Goal: Task Accomplishment & Management: Complete application form

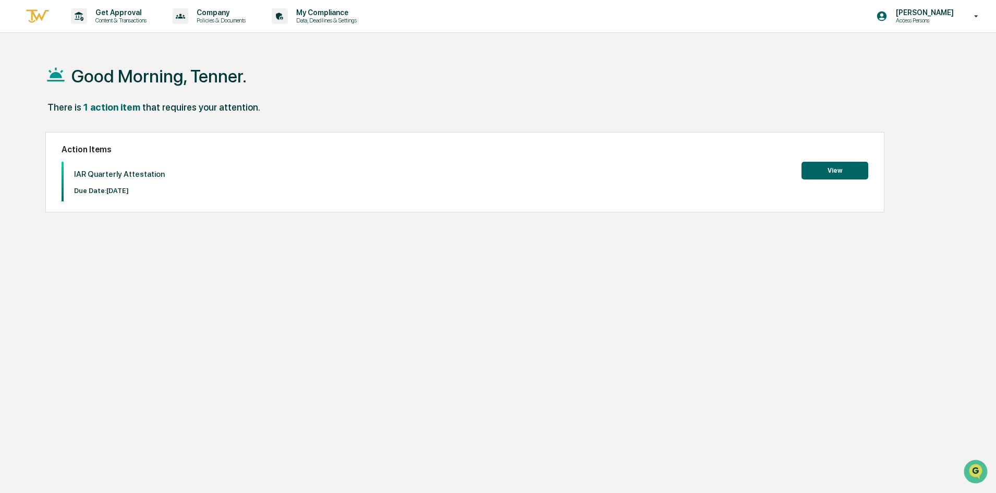
click at [841, 171] on button "View" at bounding box center [835, 171] width 67 height 18
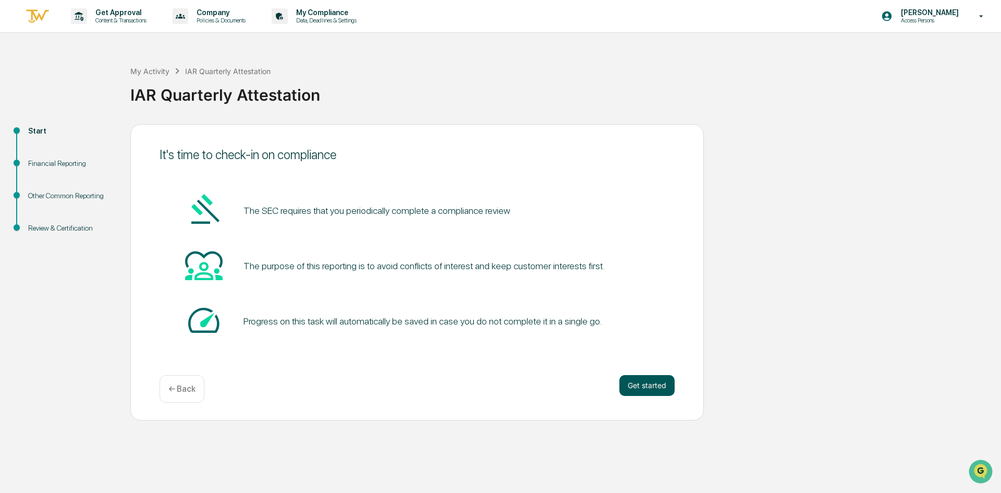
click at [644, 383] on button "Get started" at bounding box center [647, 385] width 55 height 21
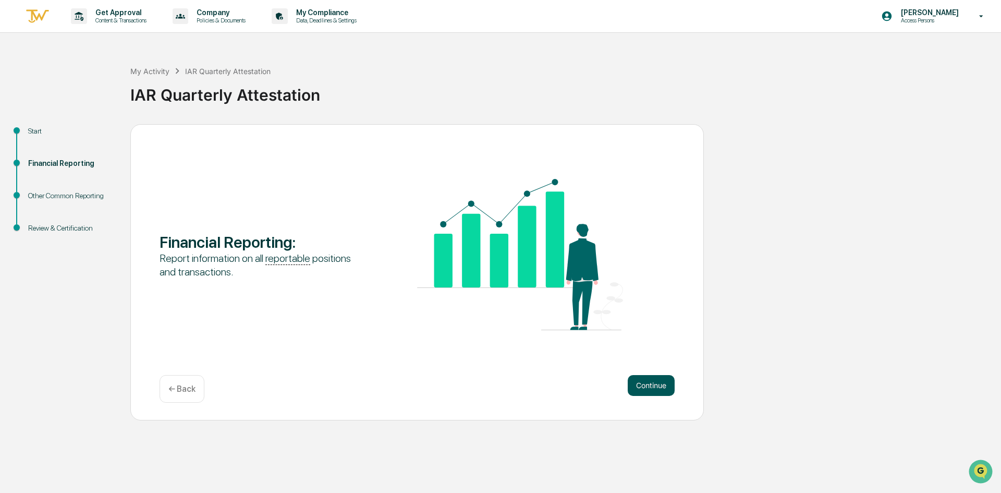
click at [644, 377] on button "Continue" at bounding box center [651, 385] width 47 height 21
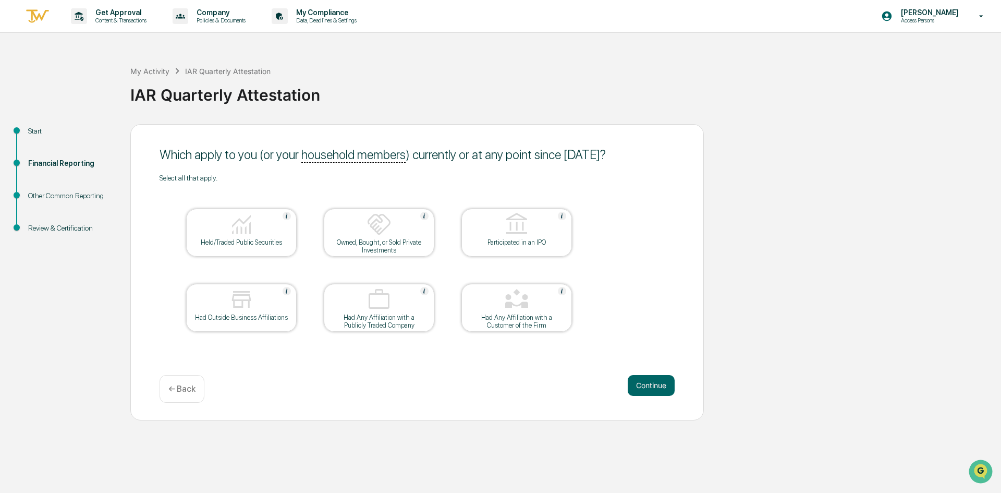
click at [271, 226] on div at bounding box center [241, 225] width 104 height 27
click at [666, 389] on button "Continue" at bounding box center [651, 385] width 47 height 21
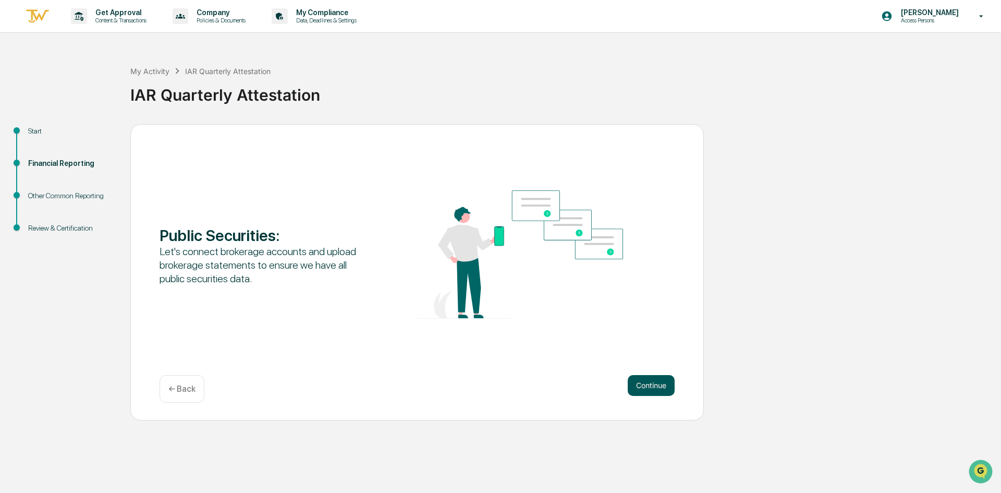
click at [645, 384] on button "Continue" at bounding box center [651, 385] width 47 height 21
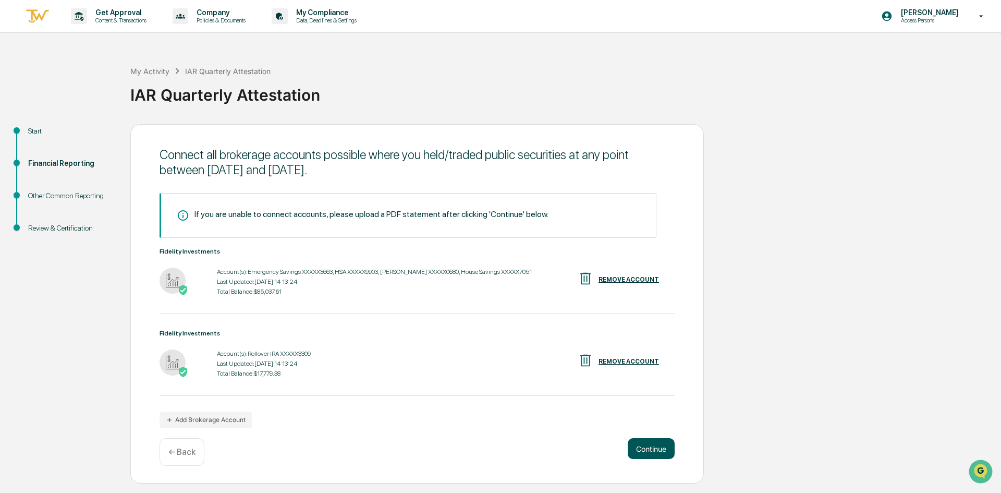
click at [647, 445] on button "Continue" at bounding box center [651, 448] width 47 height 21
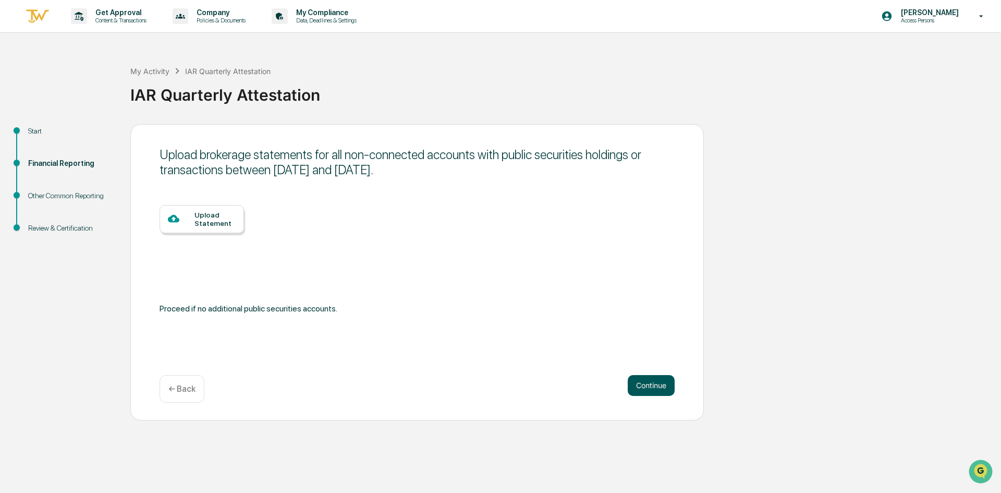
click at [655, 386] on button "Continue" at bounding box center [651, 385] width 47 height 21
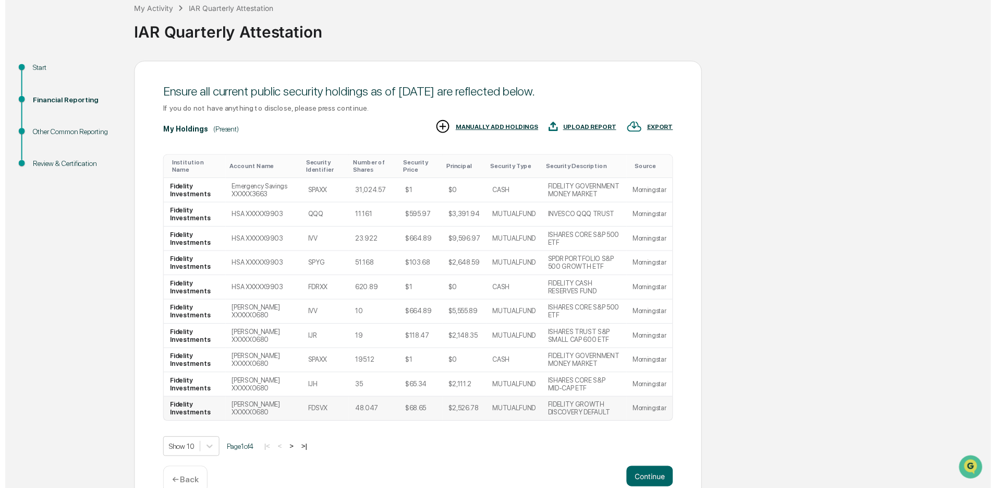
scroll to position [86, 0]
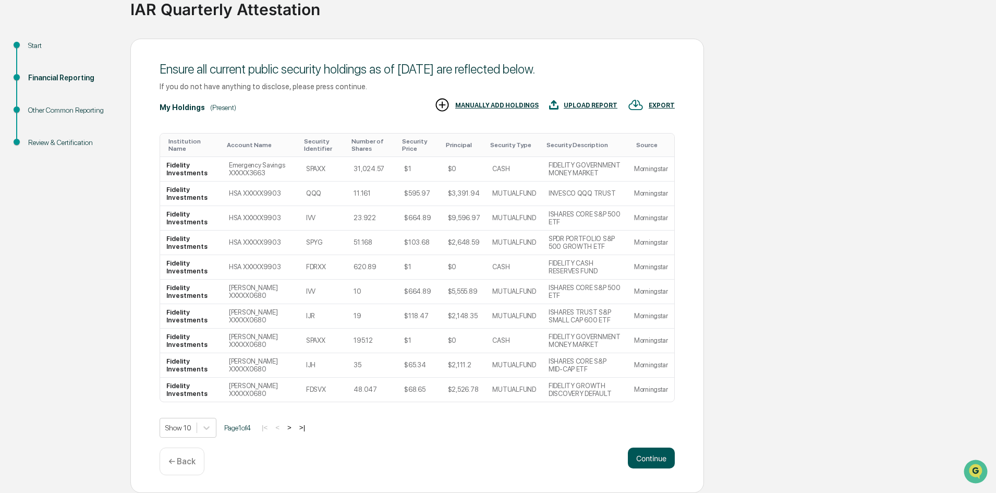
click at [657, 455] on button "Continue" at bounding box center [651, 457] width 47 height 21
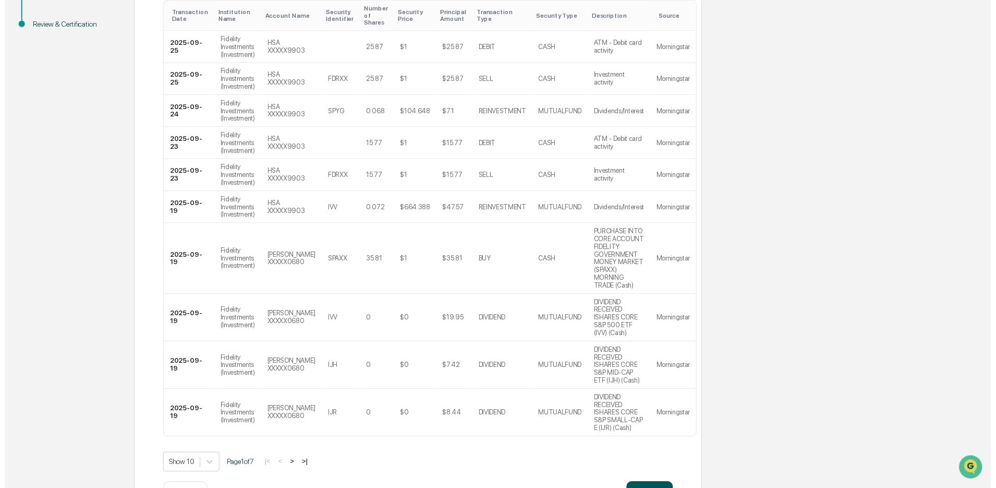
scroll to position [257, 0]
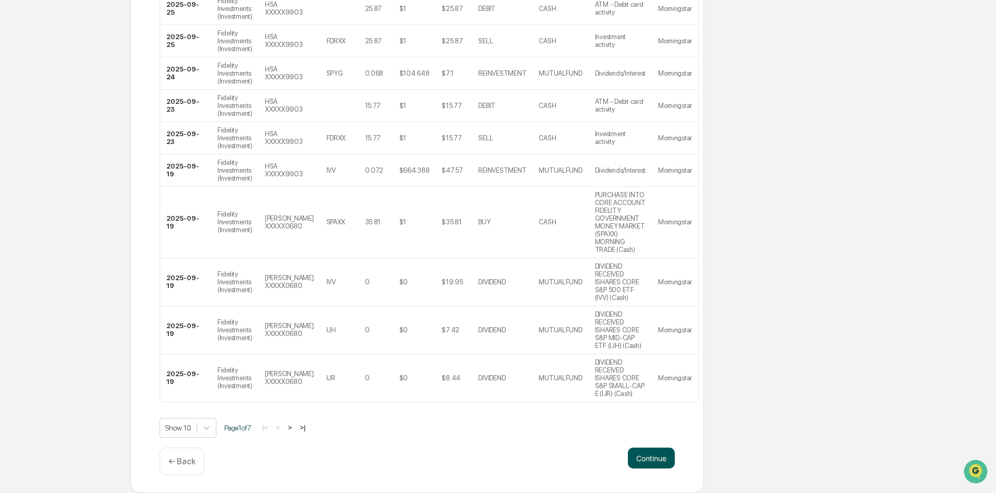
click at [652, 457] on button "Continue" at bounding box center [651, 457] width 47 height 21
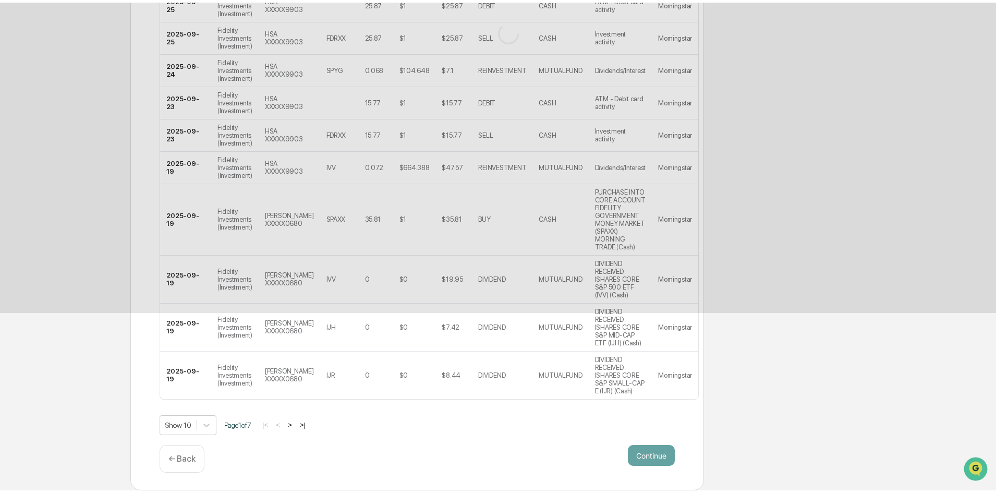
scroll to position [0, 0]
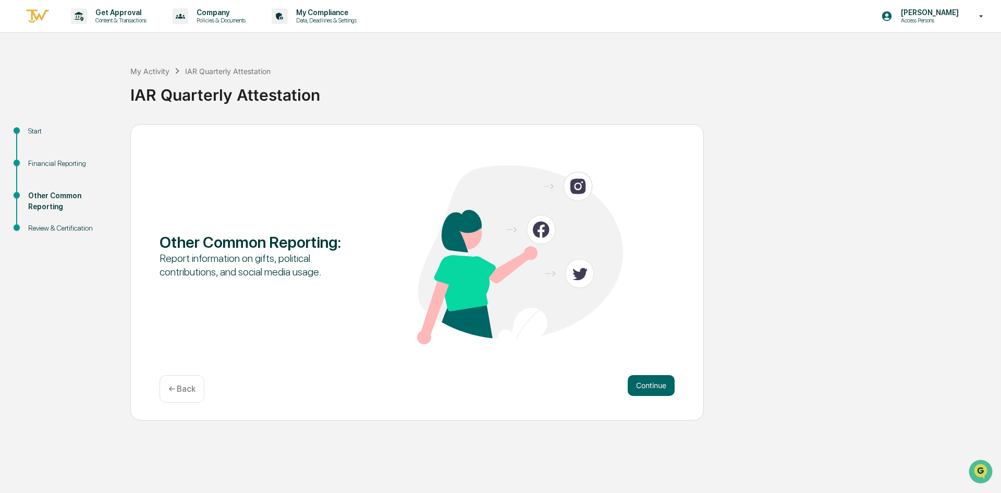
click at [196, 386] on div "← Back" at bounding box center [182, 389] width 45 height 28
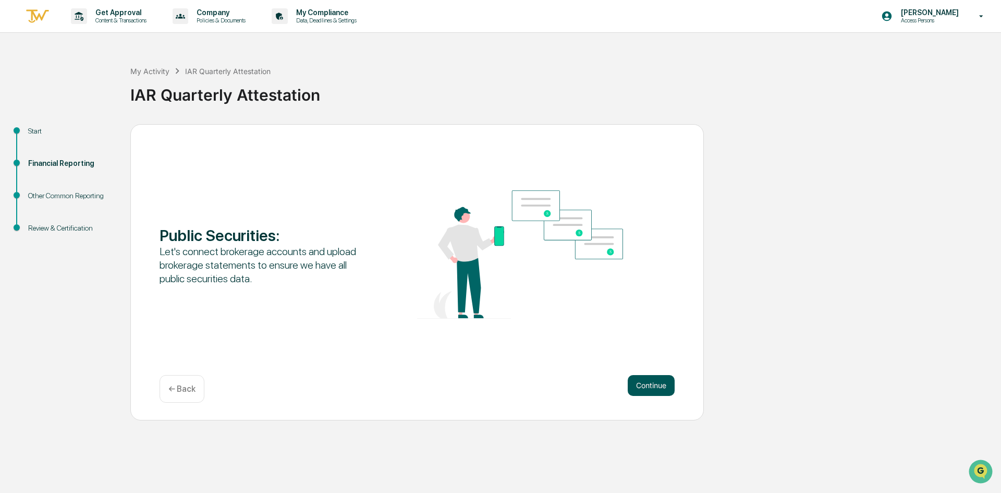
click at [661, 387] on button "Continue" at bounding box center [651, 385] width 47 height 21
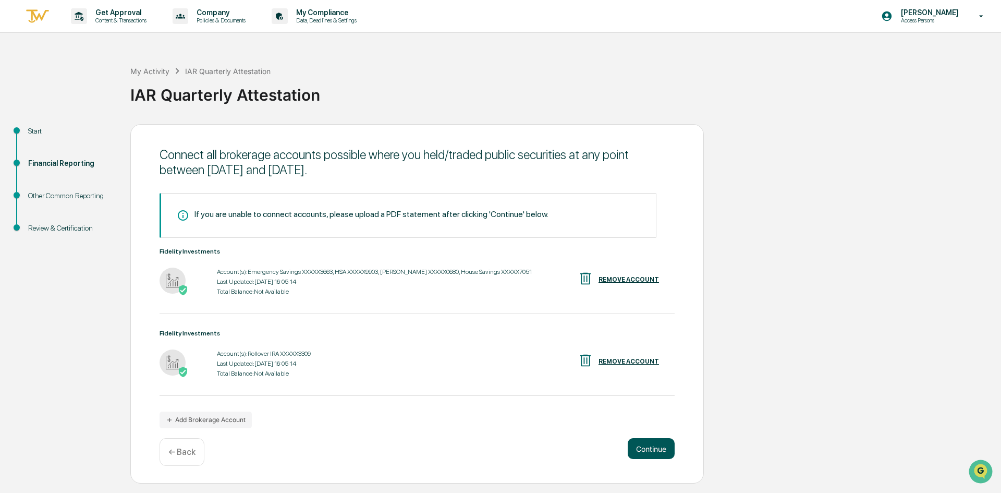
click at [672, 448] on button "Continue" at bounding box center [651, 448] width 47 height 21
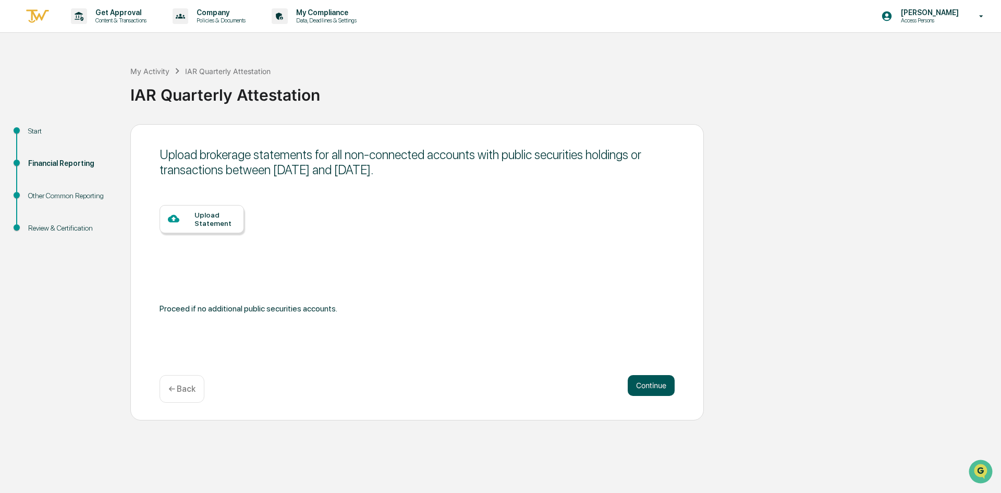
click at [652, 386] on button "Continue" at bounding box center [651, 385] width 47 height 21
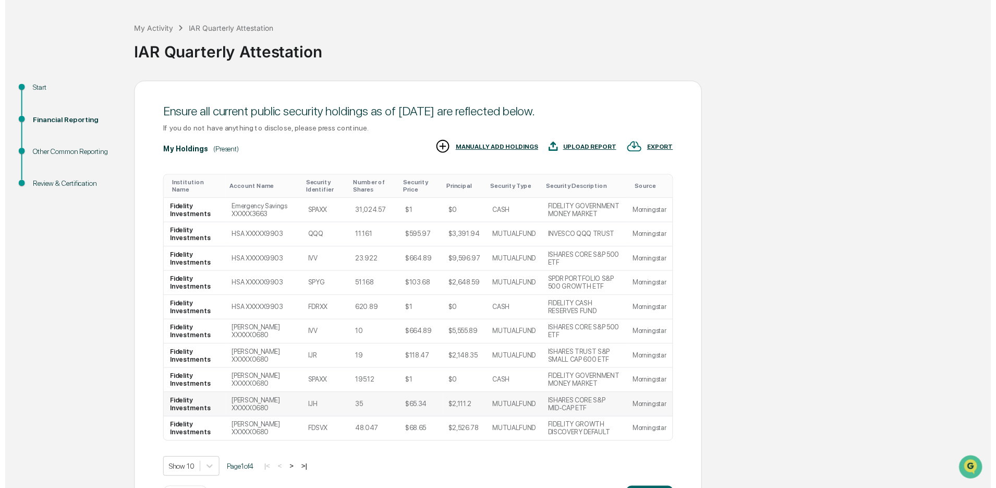
scroll to position [86, 0]
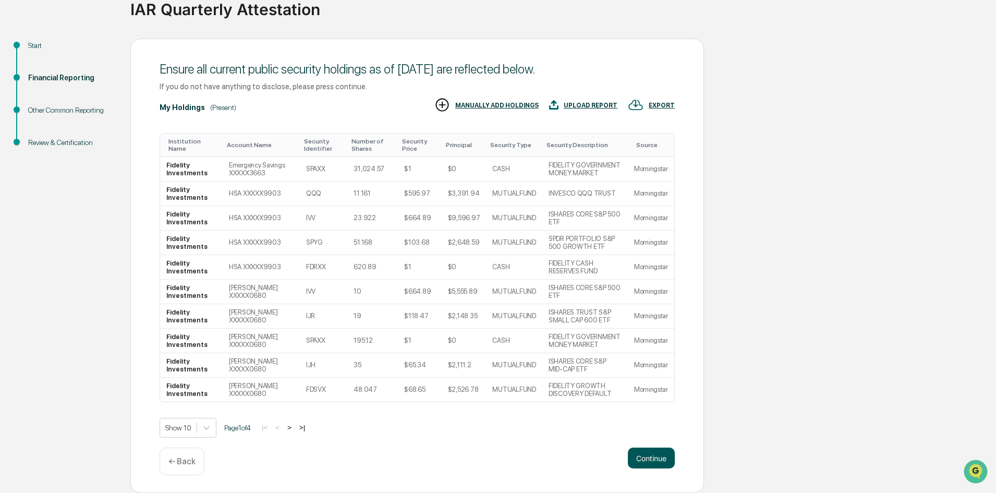
click at [653, 457] on button "Continue" at bounding box center [651, 457] width 47 height 21
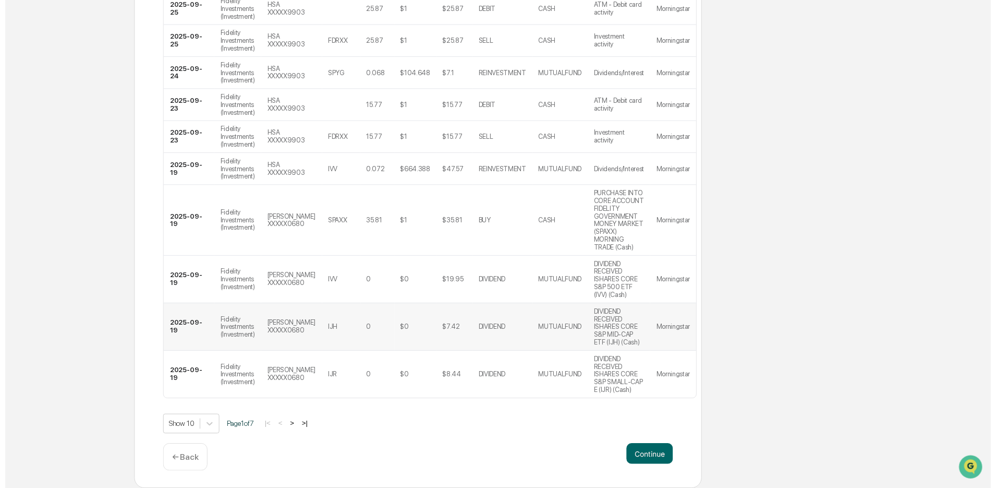
scroll to position [257, 0]
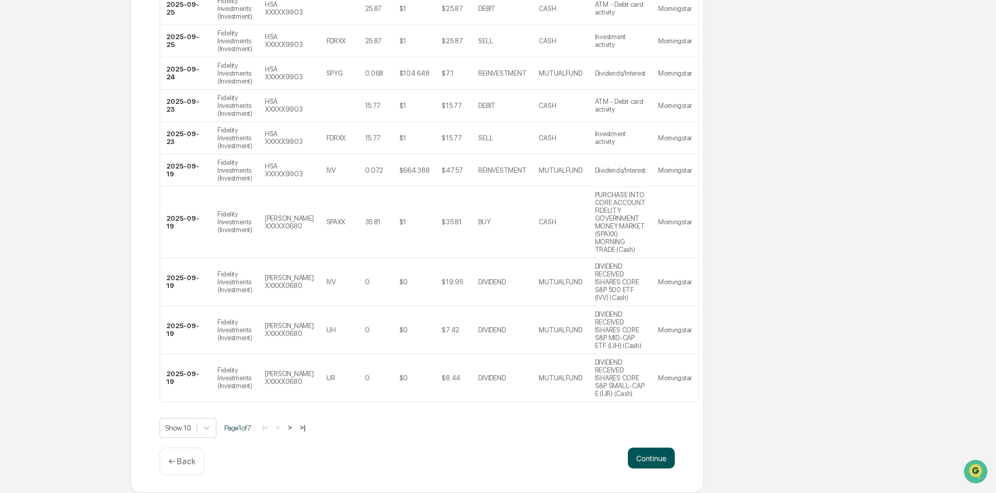
click at [658, 458] on button "Continue" at bounding box center [651, 457] width 47 height 21
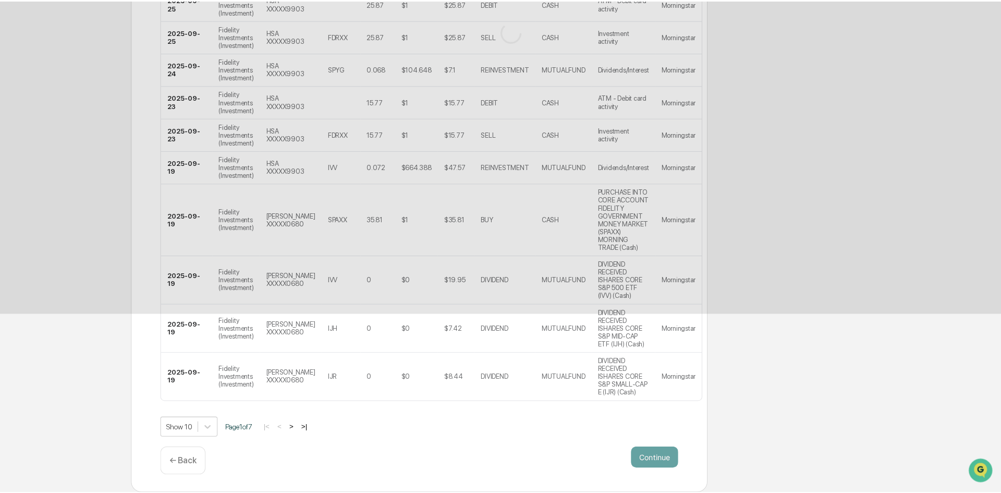
scroll to position [0, 0]
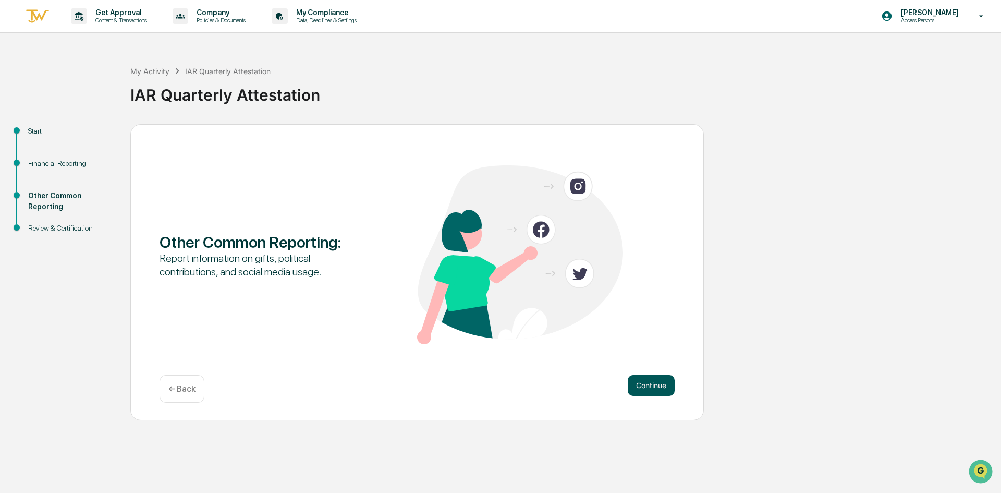
click at [661, 381] on button "Continue" at bounding box center [651, 385] width 47 height 21
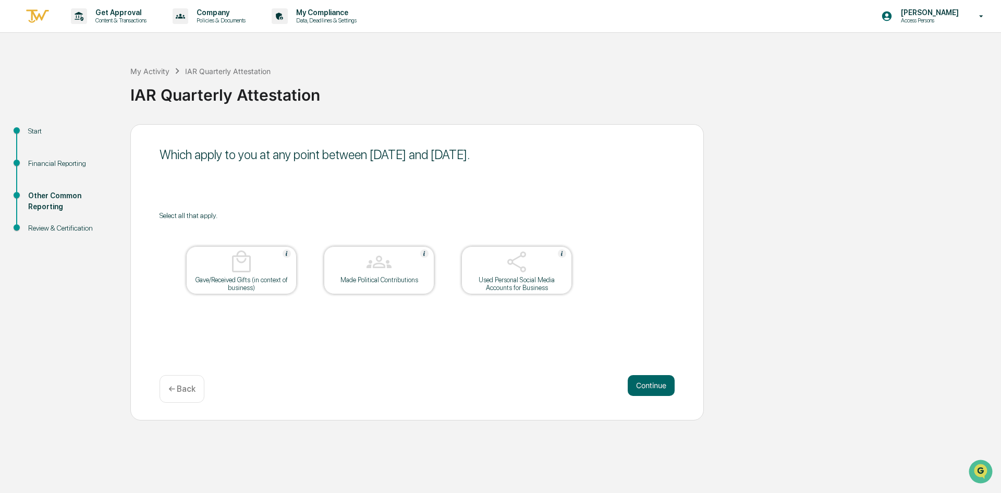
click at [553, 293] on div "Used Personal Social Media Accounts for Business" at bounding box center [517, 270] width 111 height 48
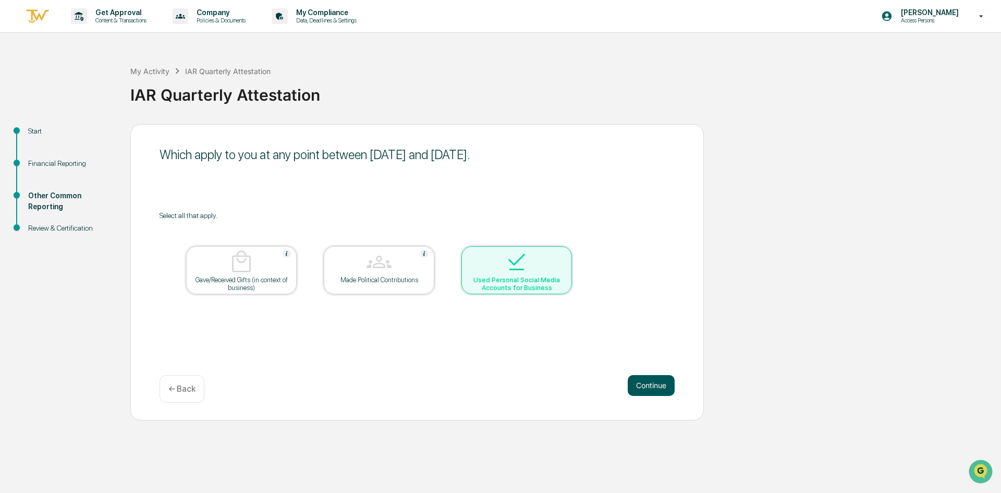
click at [654, 378] on button "Continue" at bounding box center [651, 385] width 47 height 21
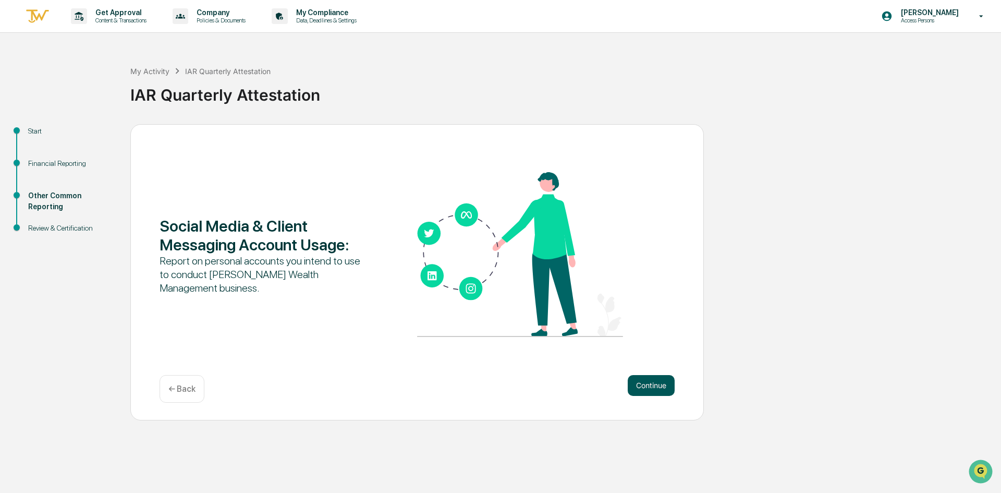
click at [657, 381] on button "Continue" at bounding box center [651, 385] width 47 height 21
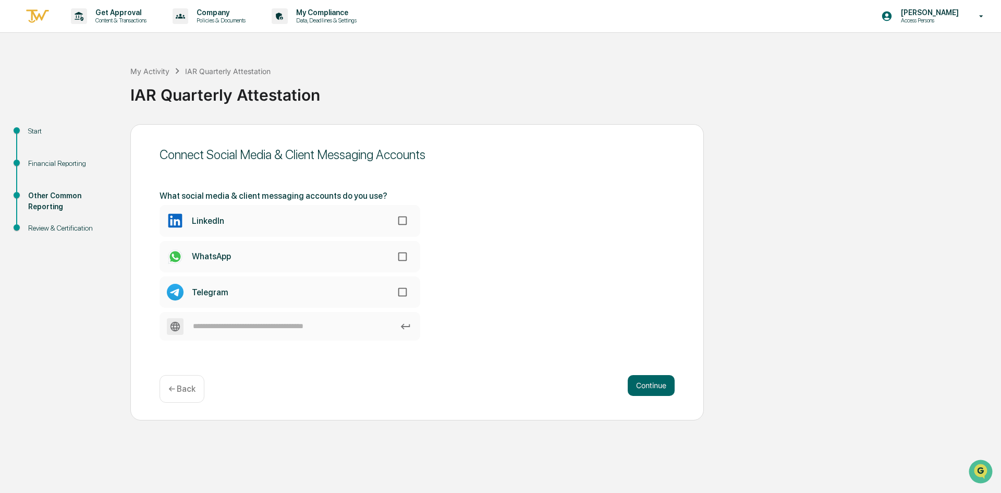
click at [319, 212] on label "LinkedIn" at bounding box center [290, 220] width 261 height 31
click at [637, 379] on button "Continue" at bounding box center [651, 385] width 47 height 21
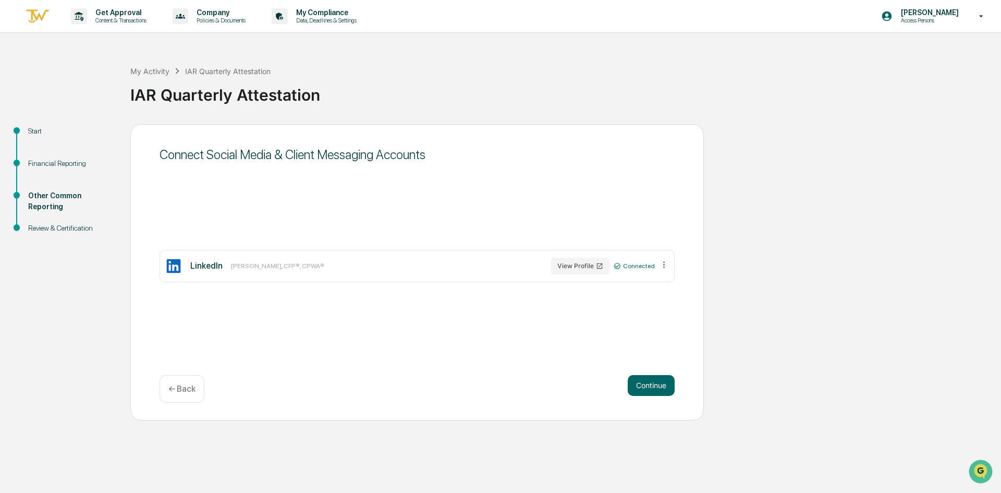
click at [660, 268] on icon at bounding box center [664, 265] width 10 height 10
click at [655, 385] on button "Continue" at bounding box center [651, 385] width 47 height 21
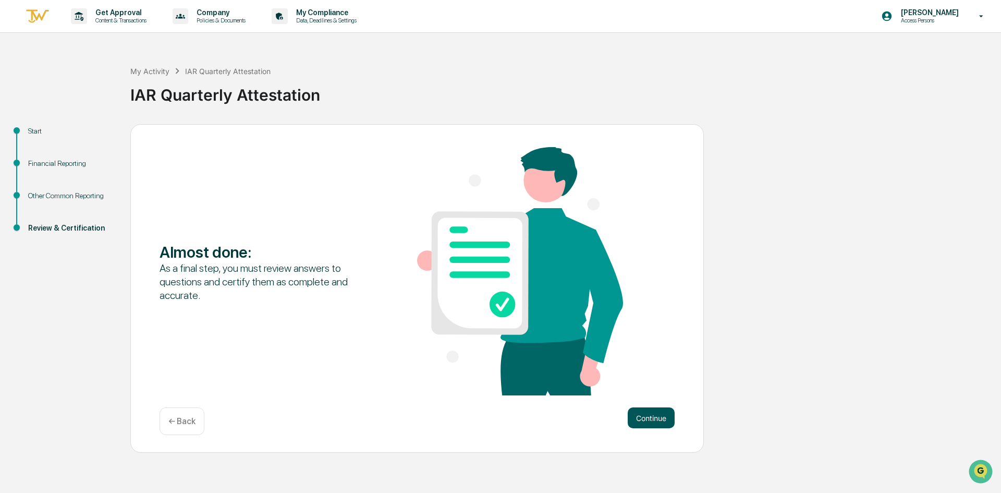
click at [658, 413] on button "Continue" at bounding box center [651, 417] width 47 height 21
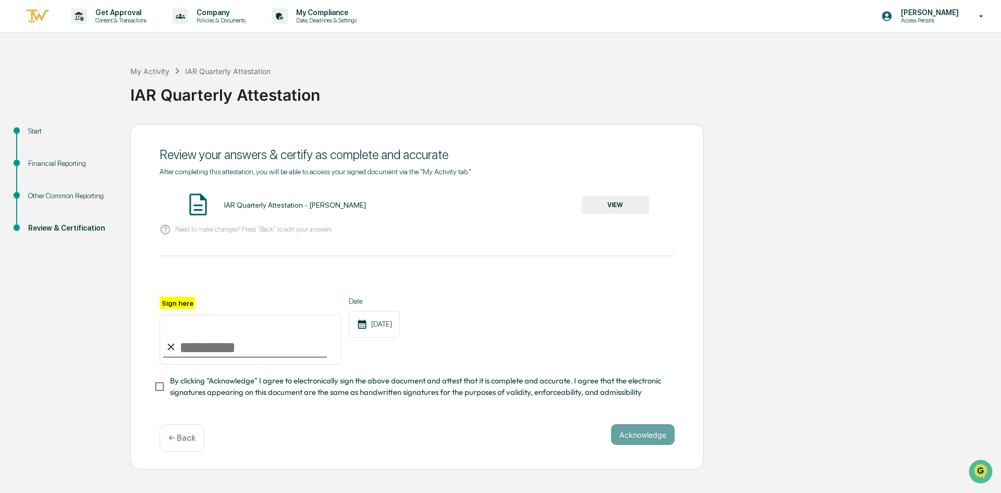
click at [261, 355] on input "Sign here" at bounding box center [251, 339] width 182 height 50
type input "**********"
click at [461, 343] on div "**********" at bounding box center [417, 331] width 515 height 68
click at [658, 443] on button "Acknowledge" at bounding box center [643, 434] width 64 height 21
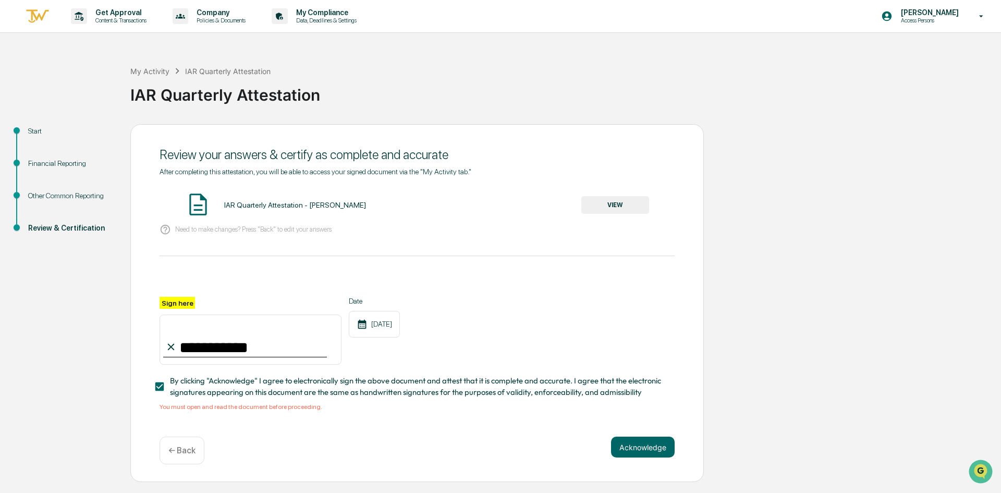
click at [607, 204] on button "VIEW" at bounding box center [615, 205] width 68 height 18
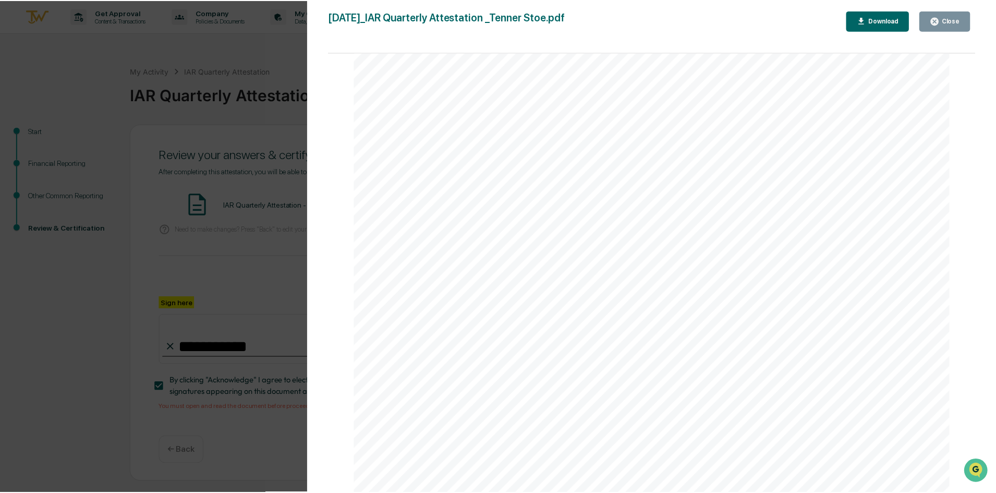
scroll to position [5715, 0]
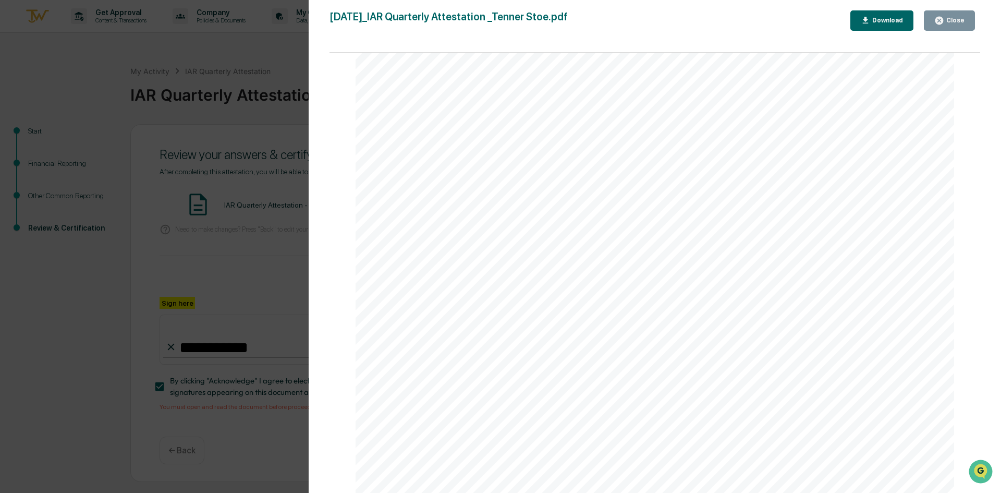
click at [943, 20] on icon "button" at bounding box center [940, 21] width 8 height 8
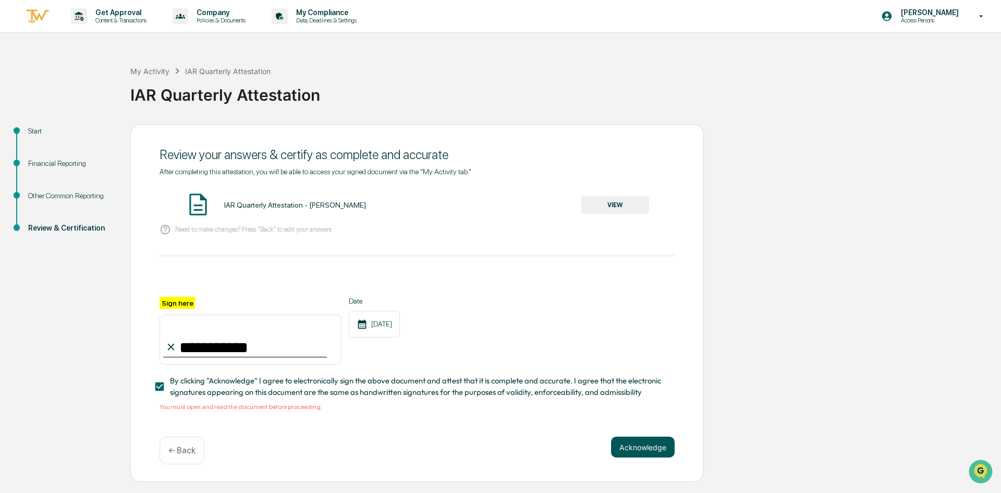
click at [637, 446] on button "Acknowledge" at bounding box center [643, 446] width 64 height 21
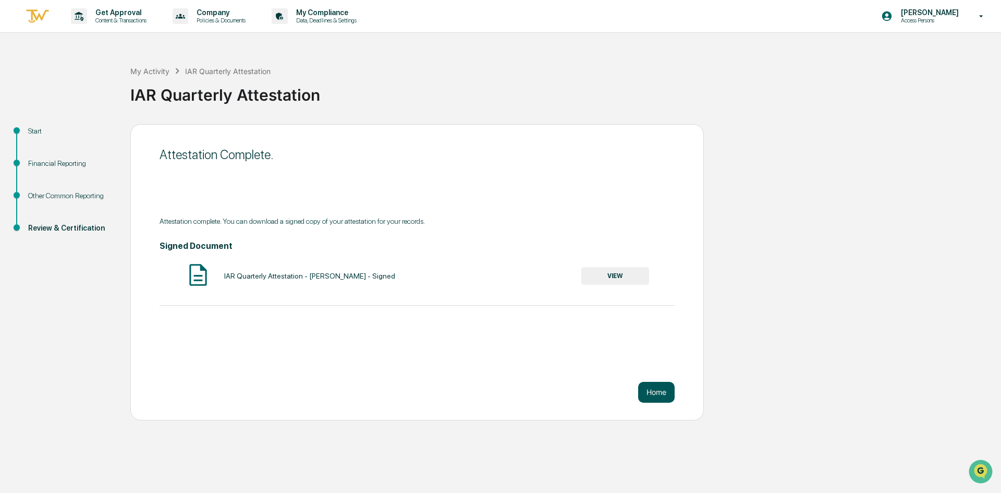
click at [657, 386] on button "Home" at bounding box center [656, 392] width 37 height 21
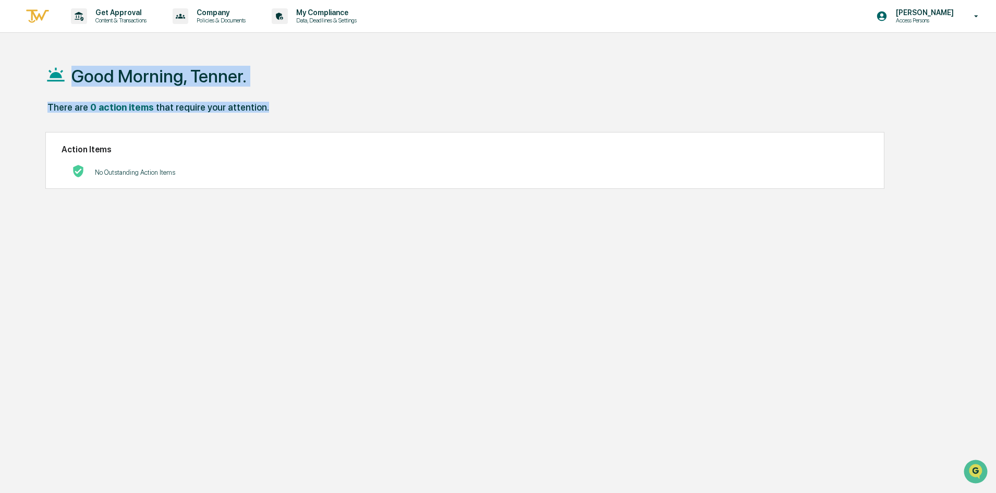
drag, startPoint x: 246, startPoint y: 94, endPoint x: 37, endPoint y: 46, distance: 214.0
click at [37, 46] on div "Get Approval Content & Transactions Company Policies & Documents My Compliance …" at bounding box center [498, 271] width 996 height 542
click at [323, 114] on div "There are 0 action items that require your attention." at bounding box center [493, 112] width 896 height 21
drag, startPoint x: 276, startPoint y: 116, endPoint x: 365, endPoint y: 76, distance: 97.3
click at [10, 50] on div "Good Morning, Tenner. There are 0 action items that require your attention. Act…" at bounding box center [498, 296] width 996 height 493
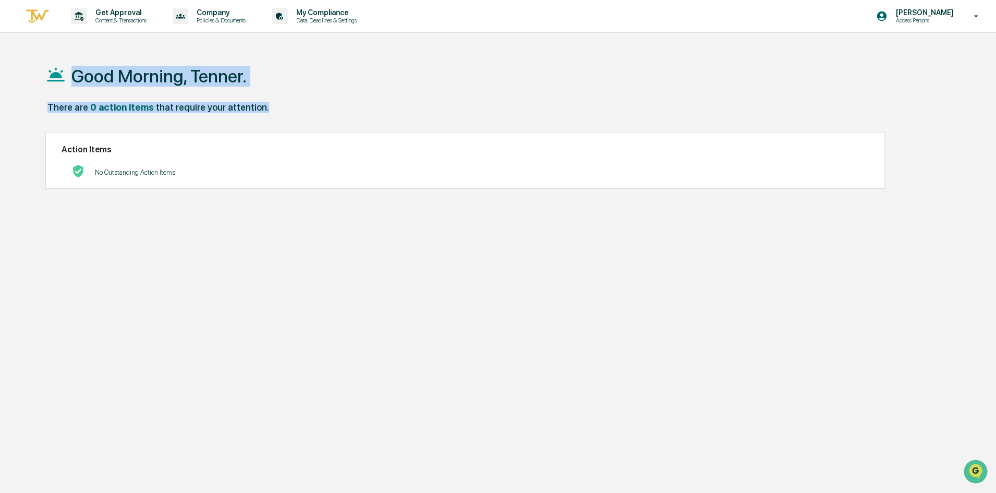
click at [357, 94] on div "Good Morning, Tenner." at bounding box center [493, 76] width 896 height 52
drag, startPoint x: 329, startPoint y: 119, endPoint x: 36, endPoint y: 69, distance: 296.8
click at [39, 70] on div "Good Morning, Tenner. There are 0 action items that require your attention. Act…" at bounding box center [494, 296] width 928 height 493
click at [331, 98] on div "Good Morning, Tenner." at bounding box center [493, 76] width 896 height 52
drag, startPoint x: 279, startPoint y: 244, endPoint x: 96, endPoint y: 74, distance: 249.1
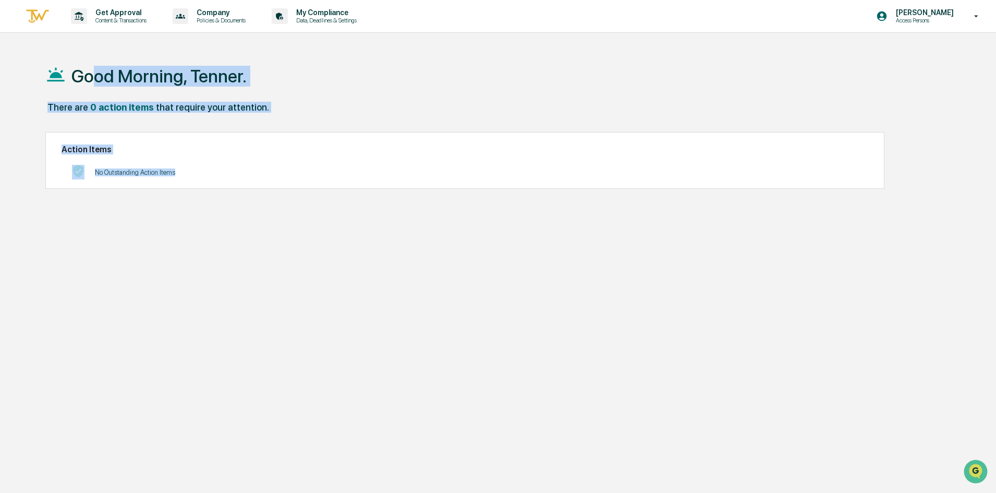
click at [96, 74] on div "Good Morning, Tenner. There are 0 action items that require your attention. Act…" at bounding box center [494, 296] width 928 height 493
click at [285, 181] on div "No Outstanding Action Items" at bounding box center [465, 172] width 807 height 21
drag, startPoint x: 183, startPoint y: 157, endPoint x: 47, endPoint y: 50, distance: 173.3
click at [47, 52] on div "Good Morning, Tenner. There are 0 action items that require your attention. Act…" at bounding box center [494, 296] width 928 height 493
click at [233, 205] on div "Good Morning, Tenner. There are 0 action items that require your attention. Act…" at bounding box center [494, 296] width 928 height 493
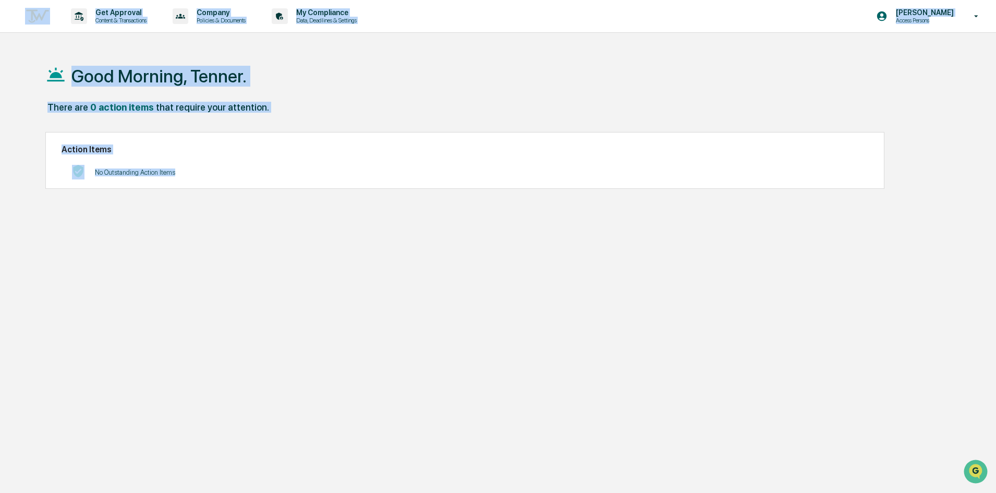
drag, startPoint x: 240, startPoint y: 209, endPoint x: 17, endPoint y: -22, distance: 321.6
click at [17, 0] on html "Get Approval Content & Transactions Company Policies & Documents My Compliance …" at bounding box center [498, 246] width 996 height 493
click at [332, 234] on div "Good Morning, Tenner. There are 0 action items that require your attention. Act…" at bounding box center [494, 296] width 928 height 493
drag, startPoint x: 350, startPoint y: 250, endPoint x: 11, endPoint y: -17, distance: 430.8
click at [11, 0] on html "Get Approval Content & Transactions Company Policies & Documents My Compliance …" at bounding box center [498, 246] width 996 height 493
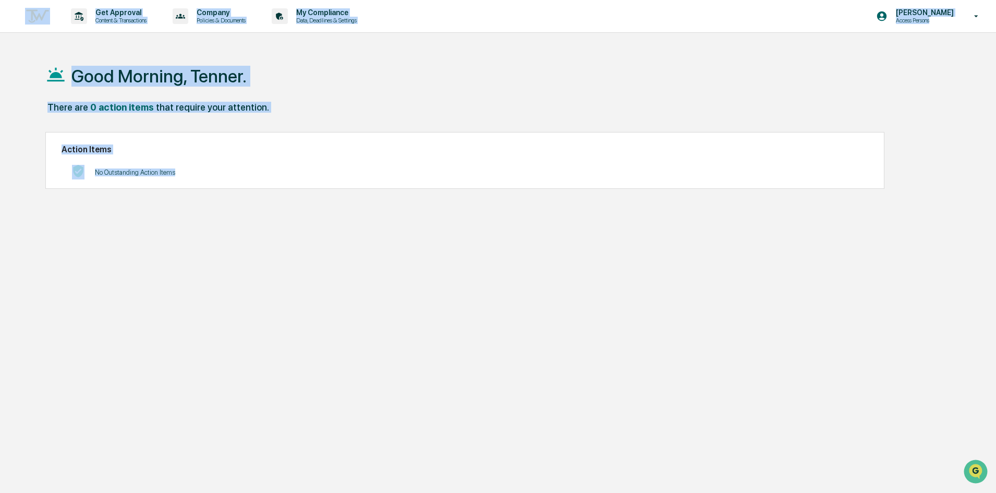
click at [355, 218] on div "Good Morning, Tenner. There are 0 action items that require your attention. Act…" at bounding box center [494, 296] width 928 height 493
drag, startPoint x: 342, startPoint y: 236, endPoint x: 32, endPoint y: 28, distance: 373.3
click at [32, 28] on div "Get Approval Content & Transactions Company Policies & Documents My Compliance …" at bounding box center [498, 271] width 996 height 542
click at [347, 228] on div "Good Morning, Tenner. There are 0 action items that require your attention. Act…" at bounding box center [494, 296] width 928 height 493
